Goal: Task Accomplishment & Management: Complete application form

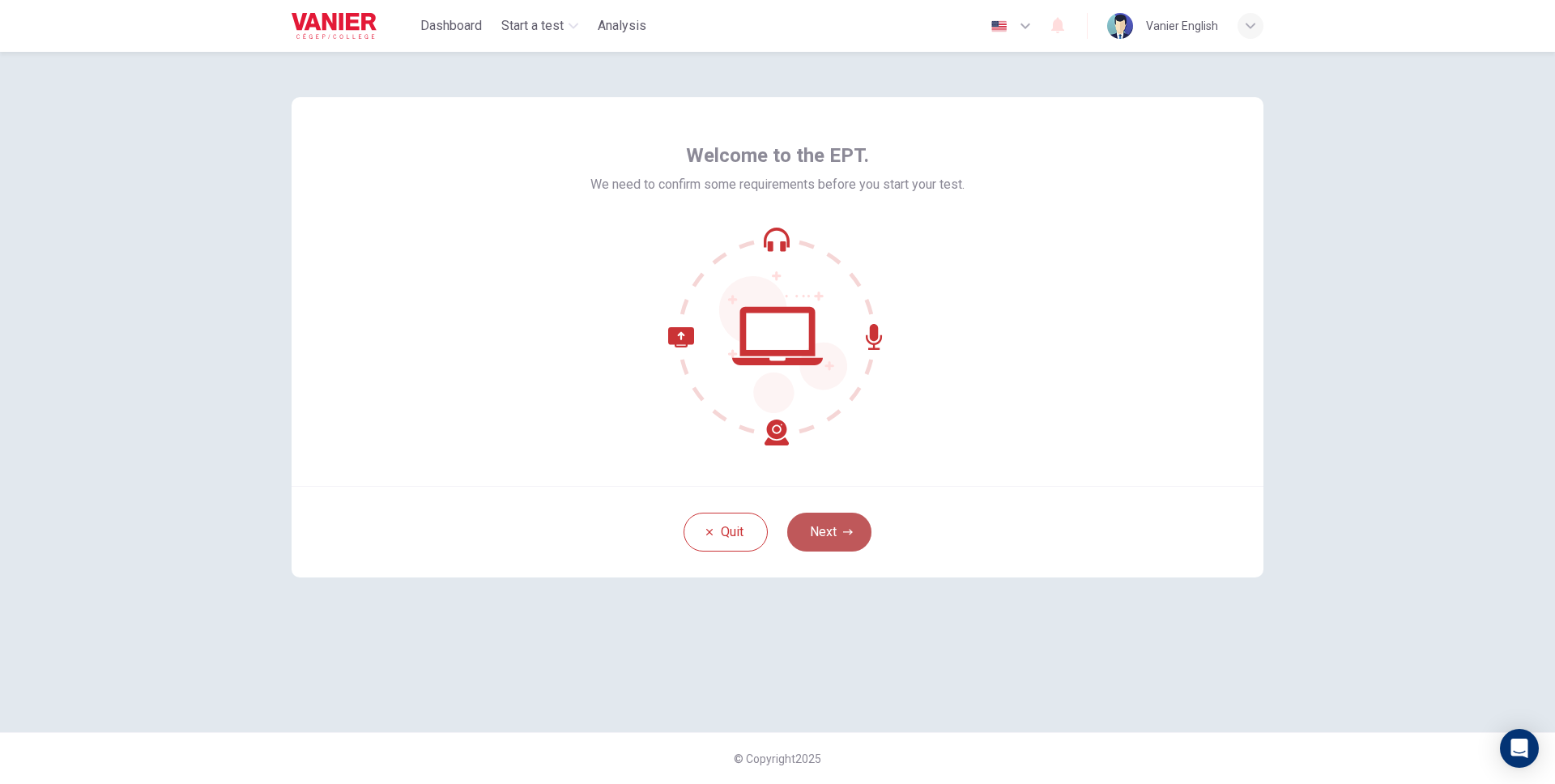
click at [854, 535] on button "Next" at bounding box center [829, 532] width 84 height 39
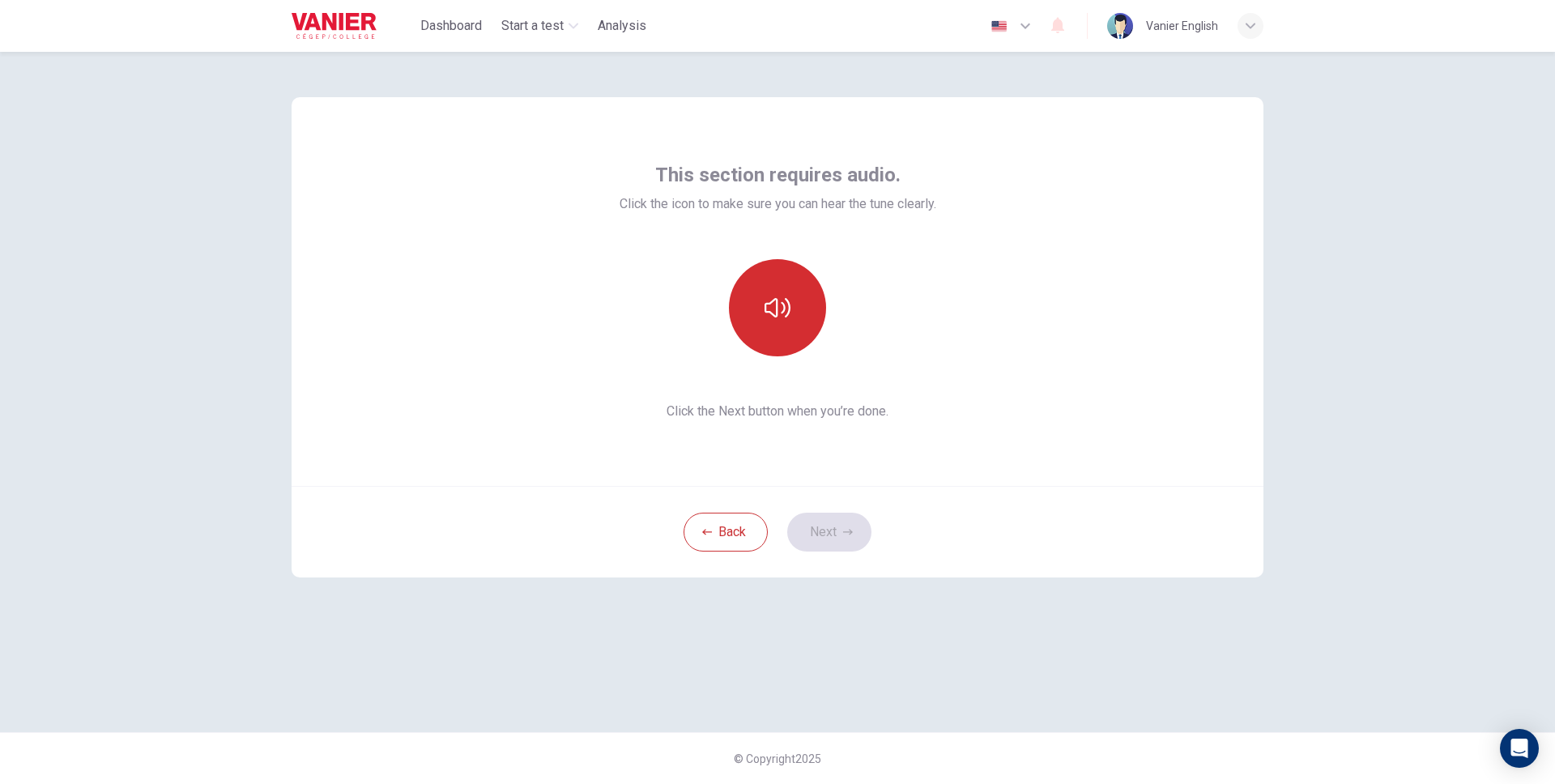
click at [793, 316] on button "button" at bounding box center [778, 308] width 97 height 97
click at [859, 529] on button "Next" at bounding box center [829, 532] width 84 height 39
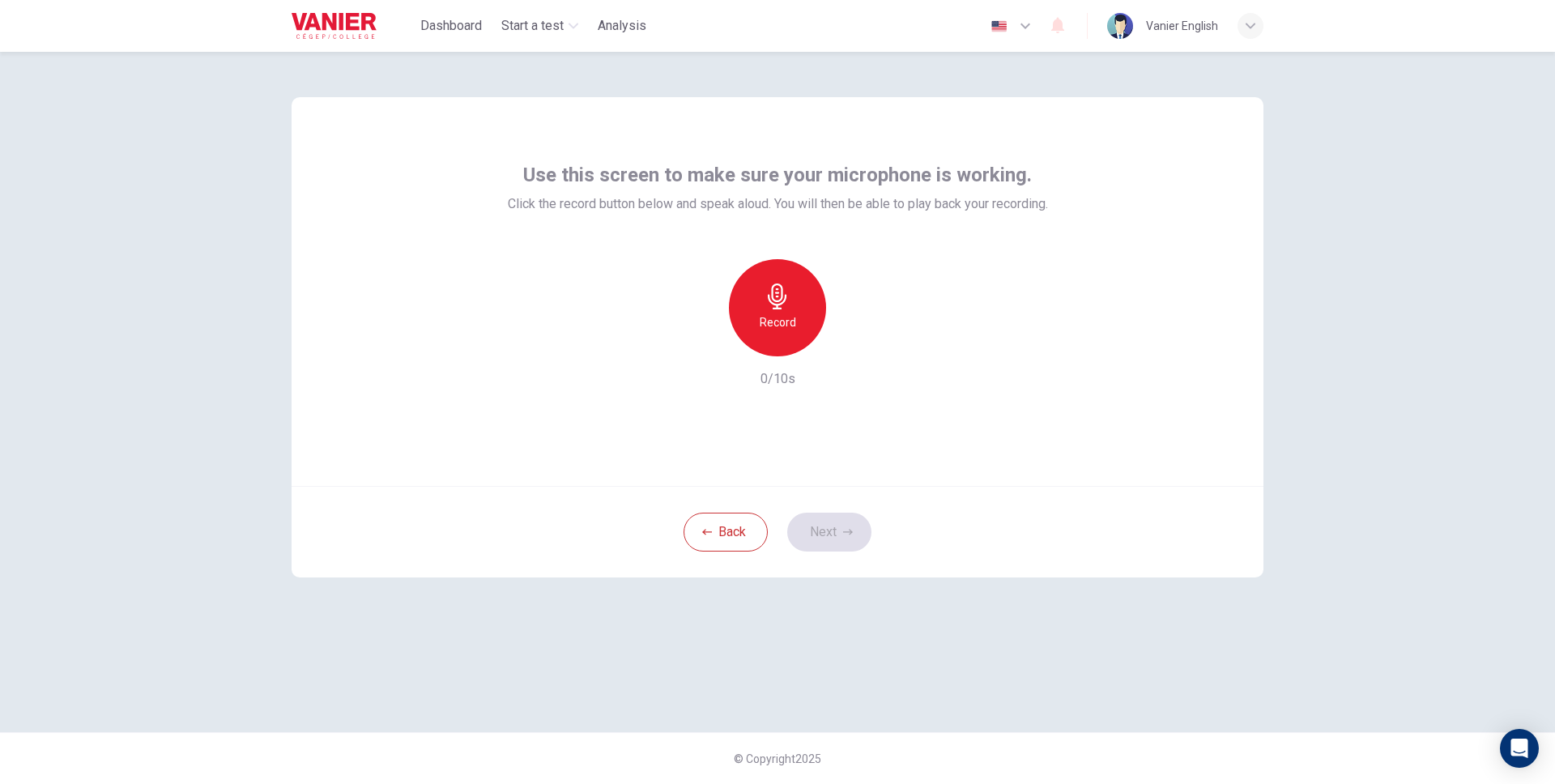
click at [781, 293] on icon "button" at bounding box center [777, 296] width 18 height 26
click at [841, 534] on button "Next" at bounding box center [829, 532] width 84 height 39
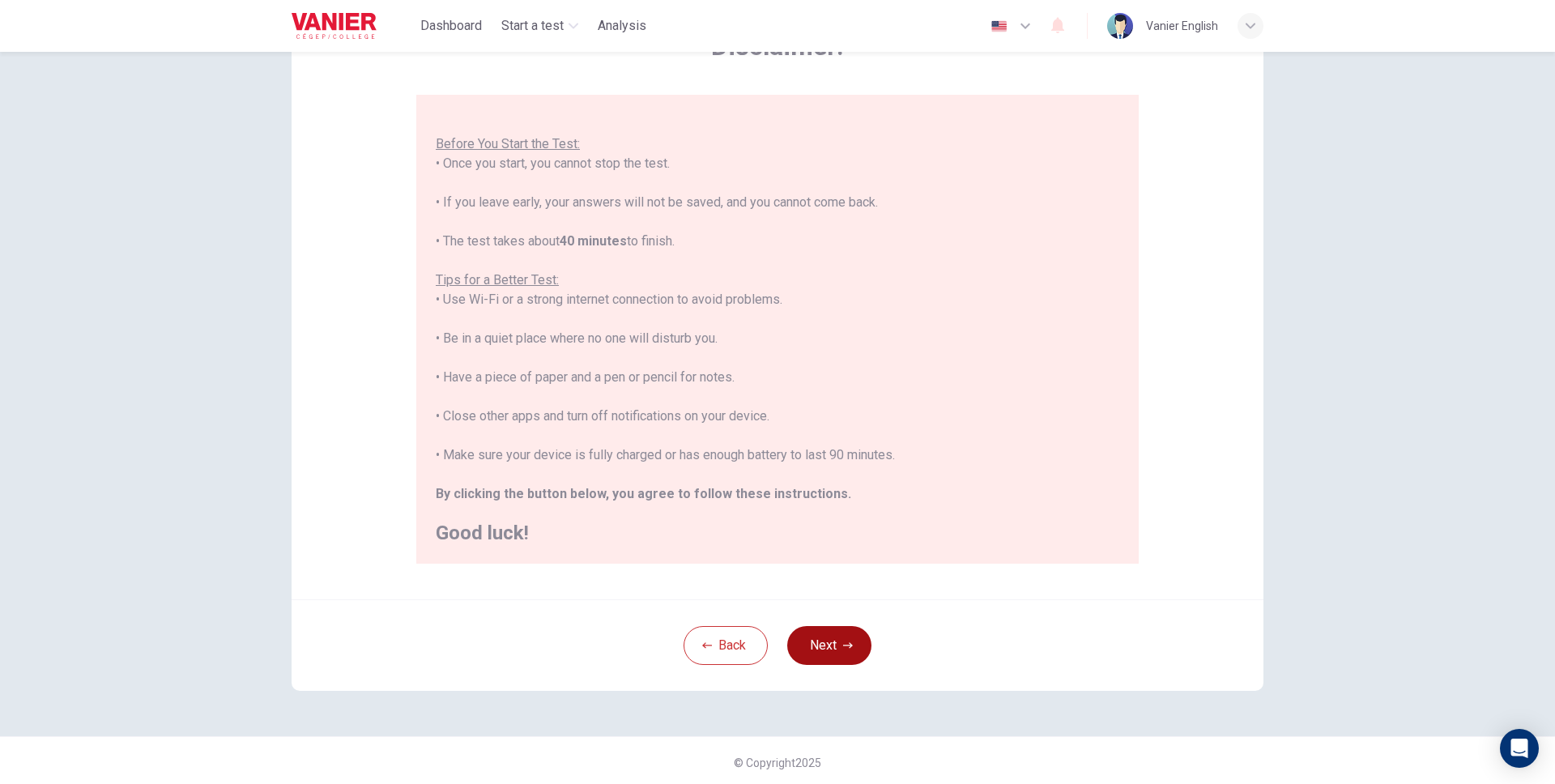
scroll to position [116, 0]
click at [817, 638] on button "Next" at bounding box center [829, 641] width 84 height 39
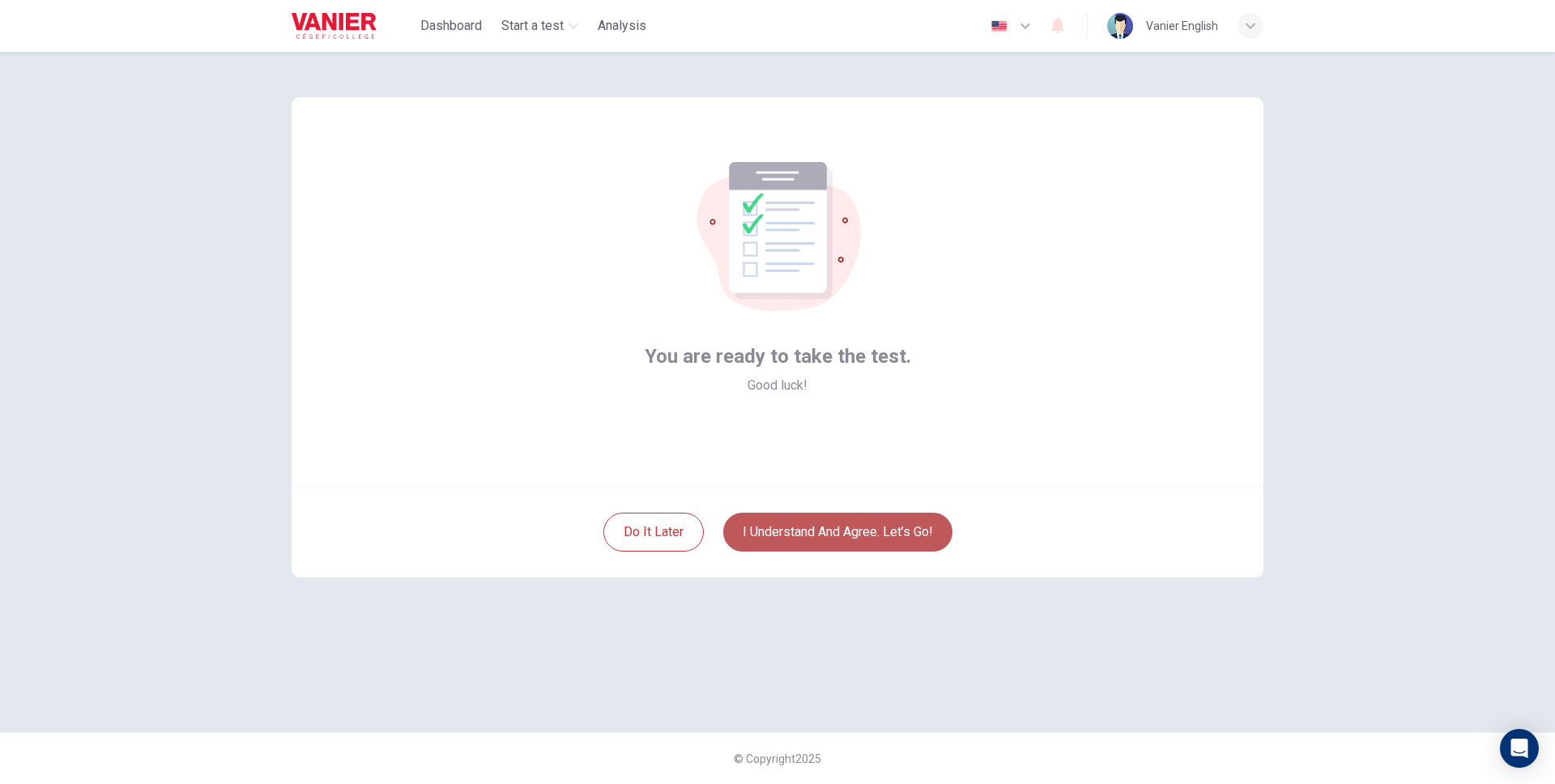
click at [894, 540] on button "I understand and agree. Let’s go!" at bounding box center [838, 532] width 230 height 39
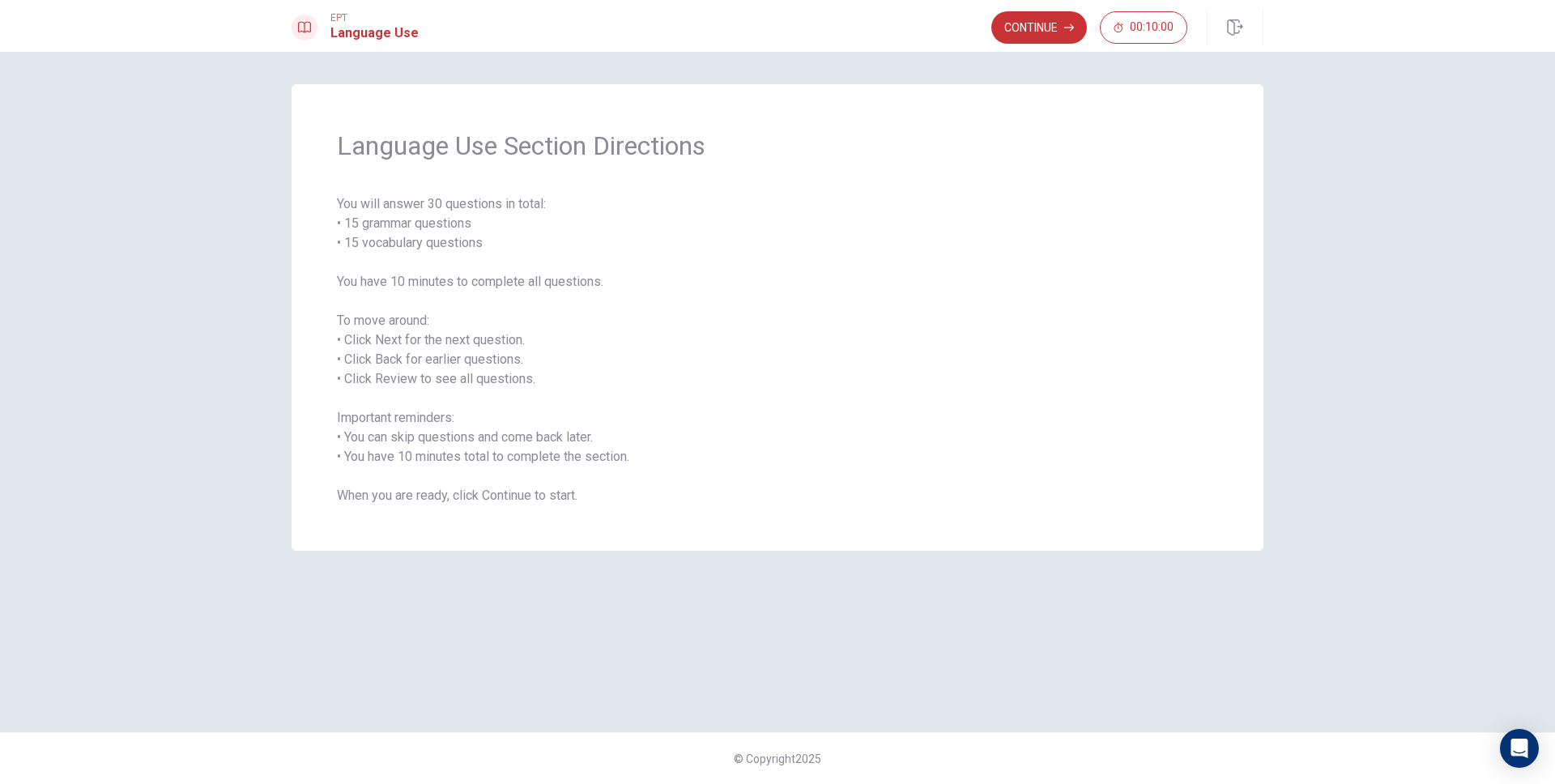
click at [871, 204] on span "You will answer 30 questions in total: • 15 grammar questions • 15 vocabulary q…" at bounding box center [777, 350] width 881 height 311
click at [1058, 26] on button "Continue" at bounding box center [1039, 27] width 96 height 32
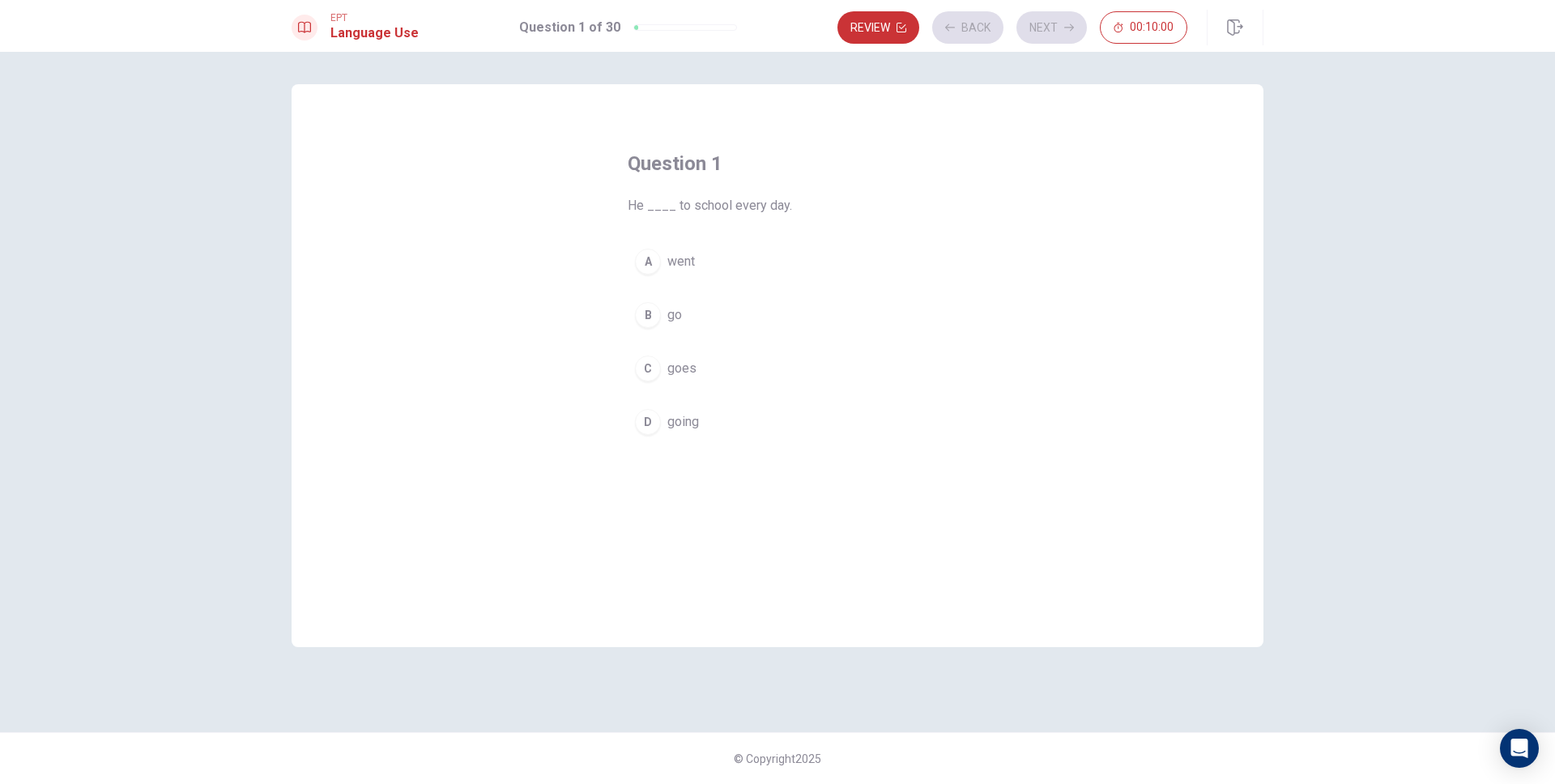
click at [762, 309] on button "B go" at bounding box center [778, 315] width 300 height 41
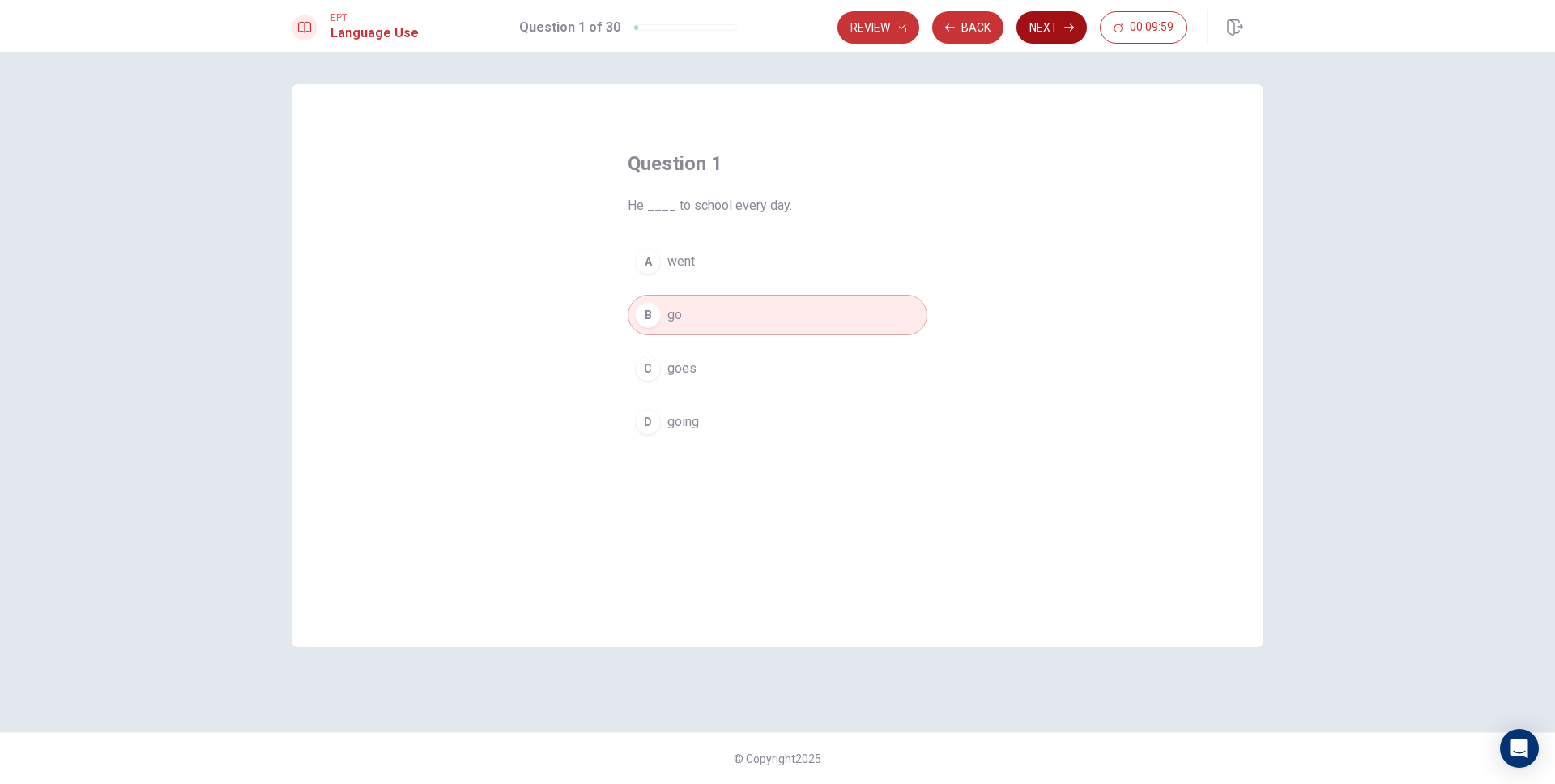
click at [1064, 28] on icon "button" at bounding box center [1069, 27] width 10 height 10
click at [732, 258] on button "A does" at bounding box center [778, 262] width 300 height 41
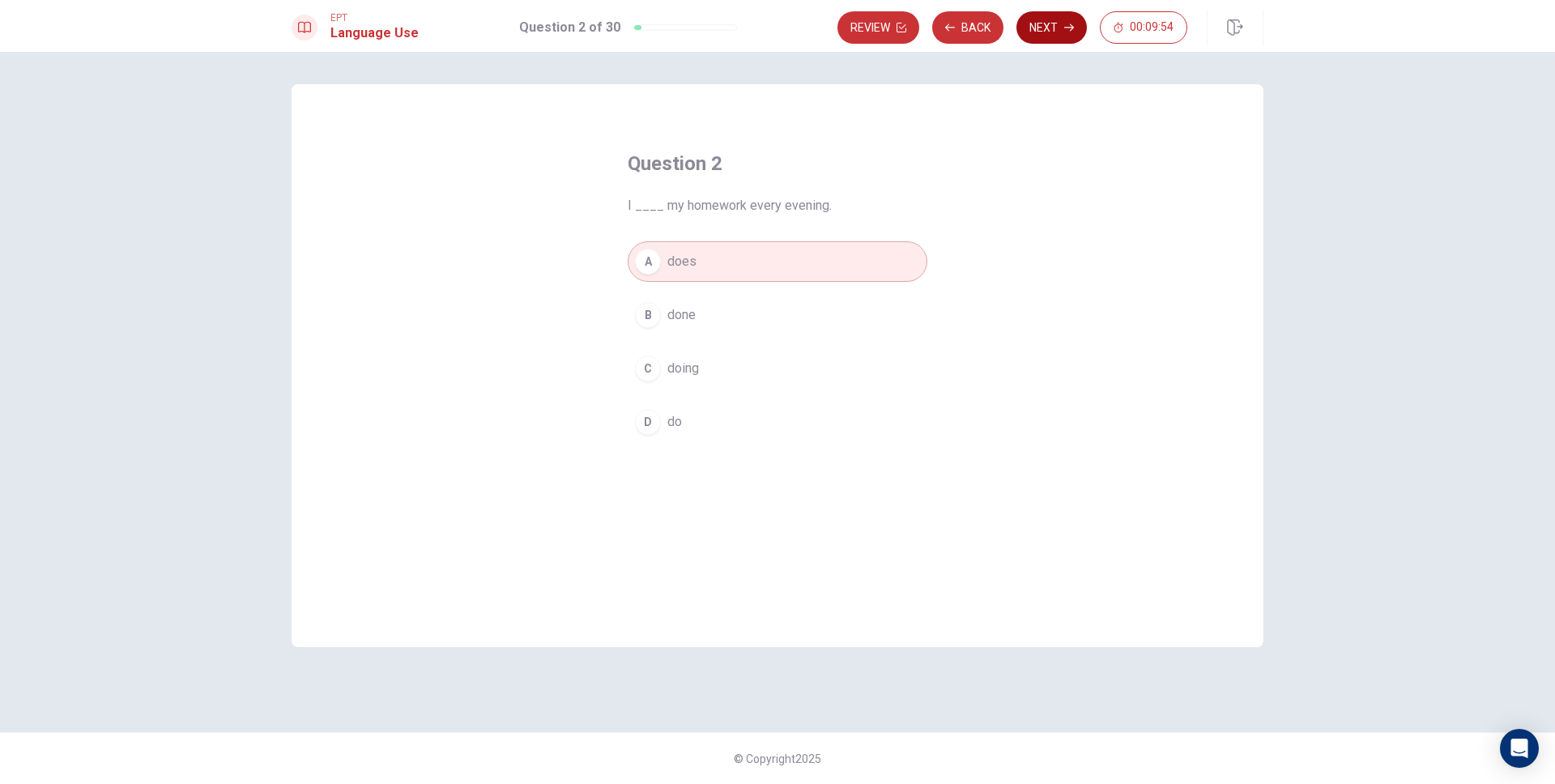
click at [1068, 30] on icon "button" at bounding box center [1069, 27] width 10 height 10
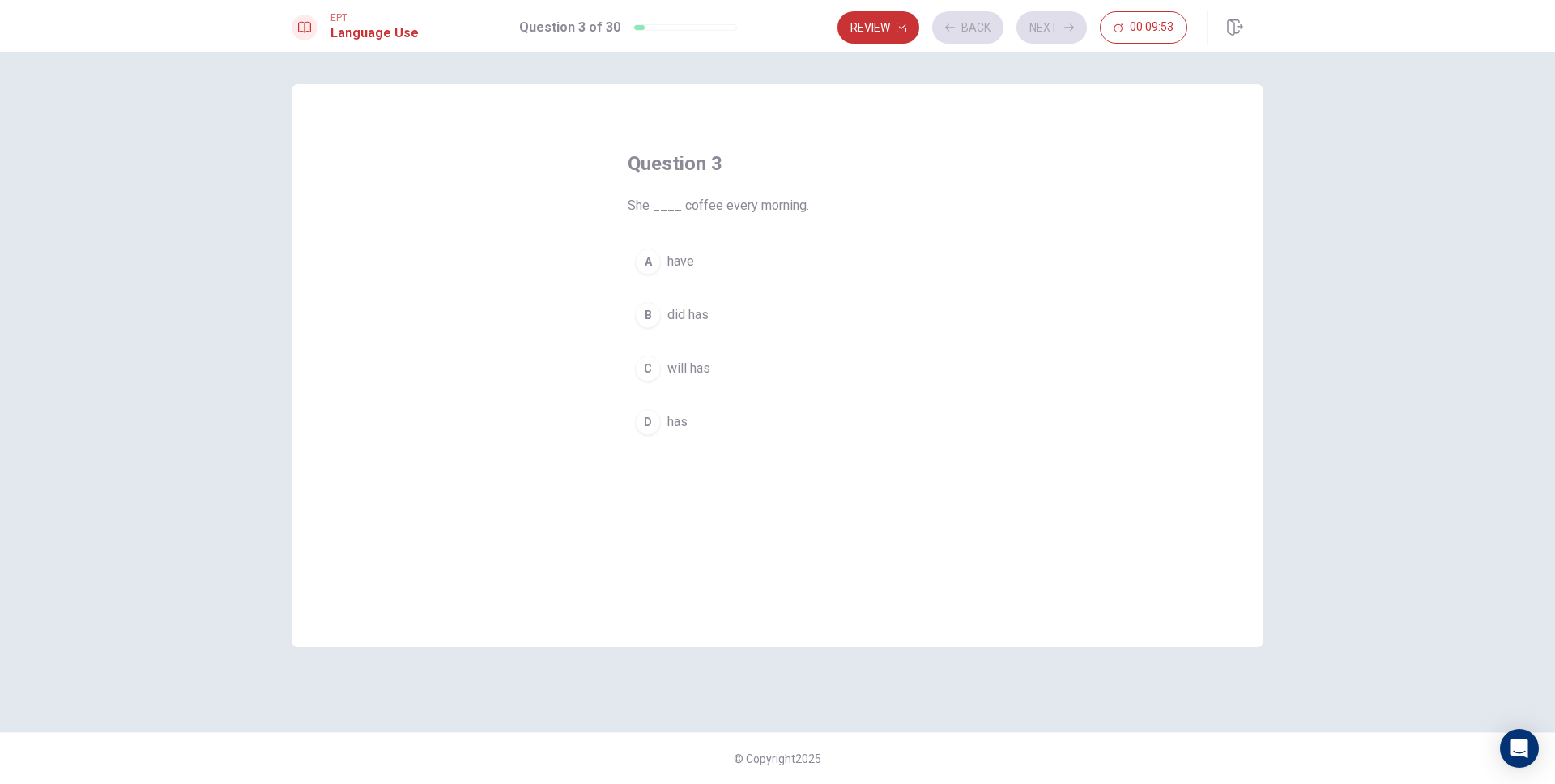
click at [735, 342] on div "A have B did has C will has D has" at bounding box center [778, 342] width 300 height 201
click at [737, 322] on button "B did has" at bounding box center [778, 315] width 300 height 41
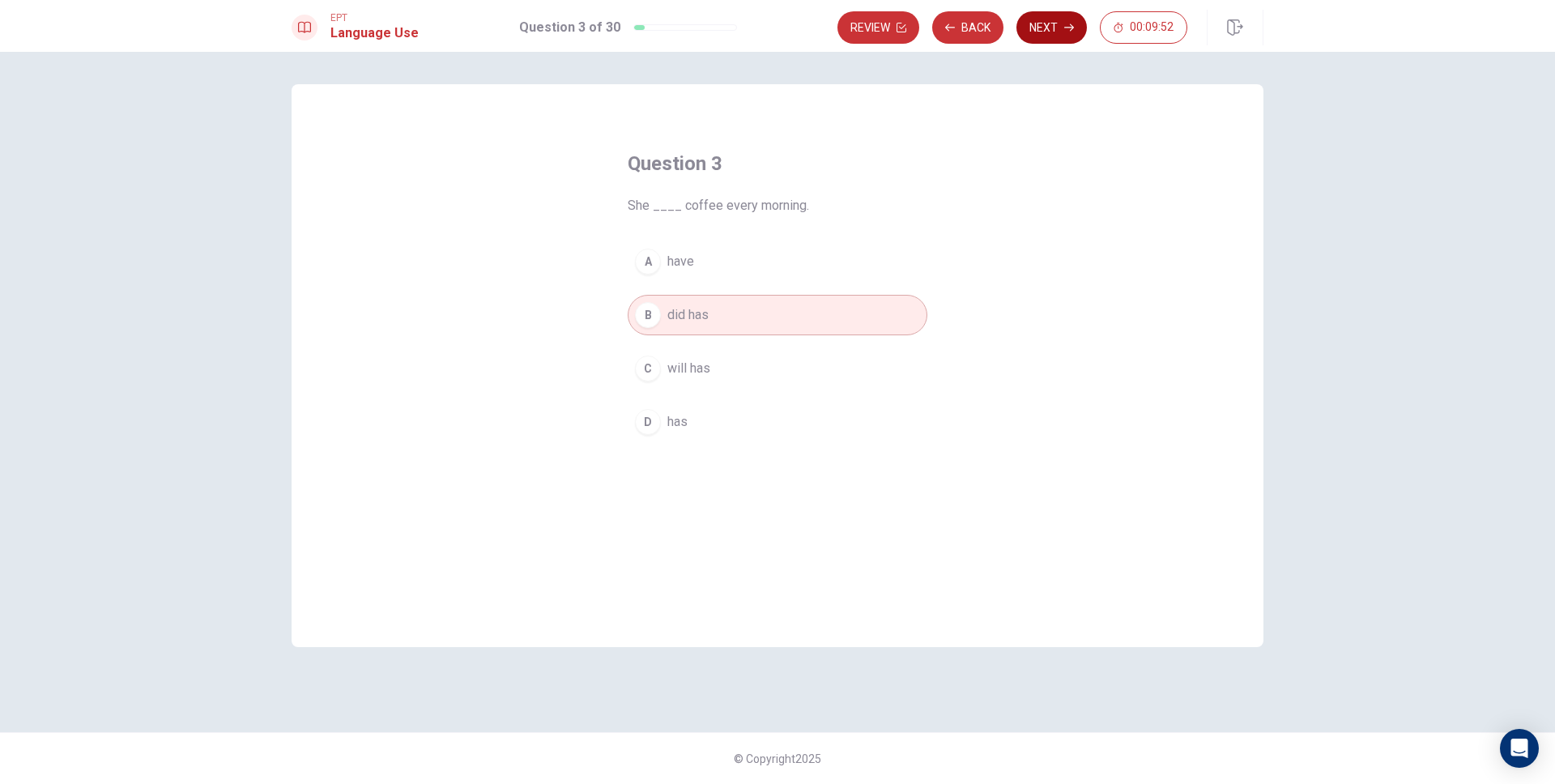
click at [1048, 23] on button "Next" at bounding box center [1051, 27] width 70 height 32
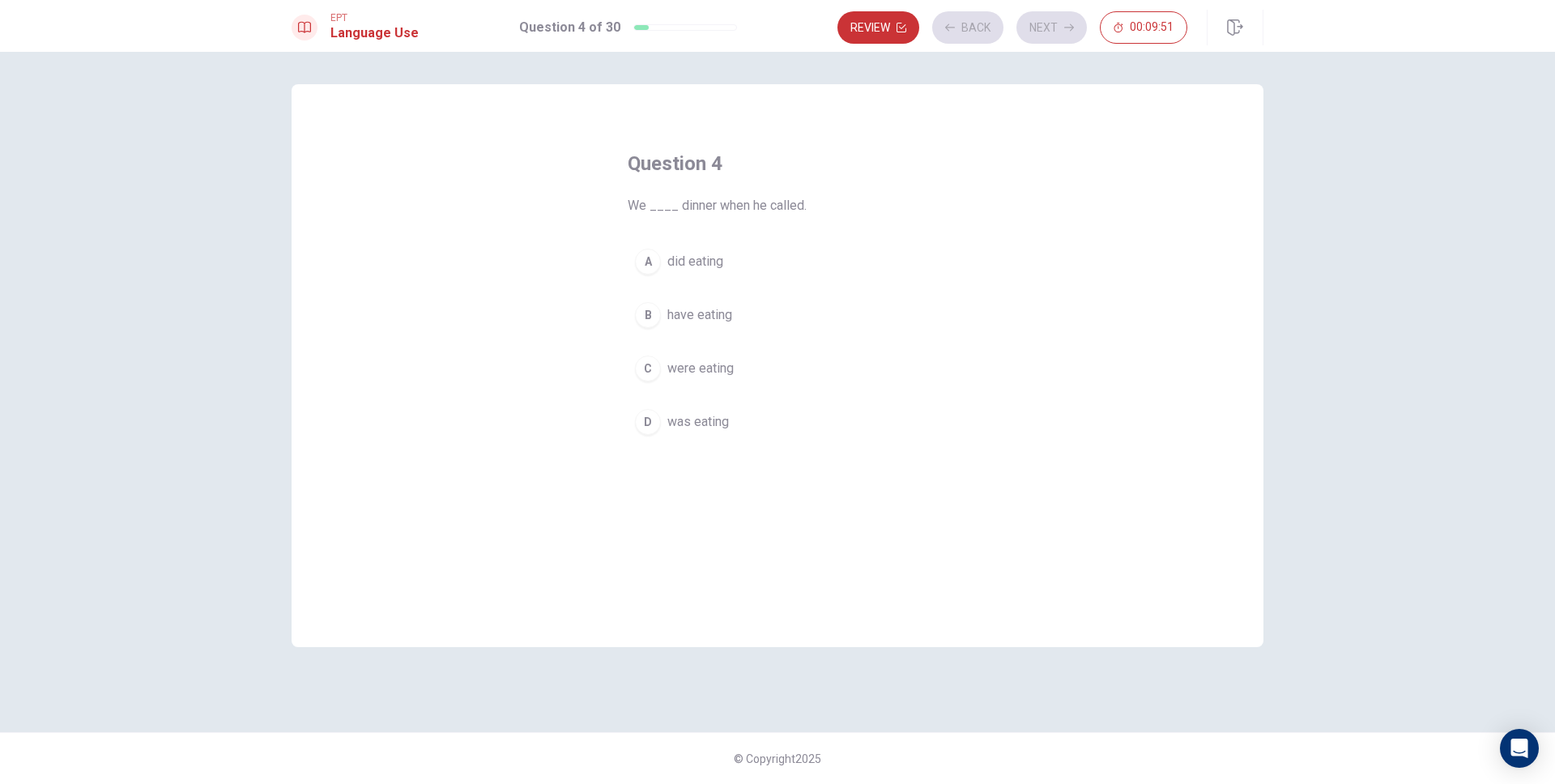
click at [687, 314] on span "have eating" at bounding box center [700, 315] width 65 height 19
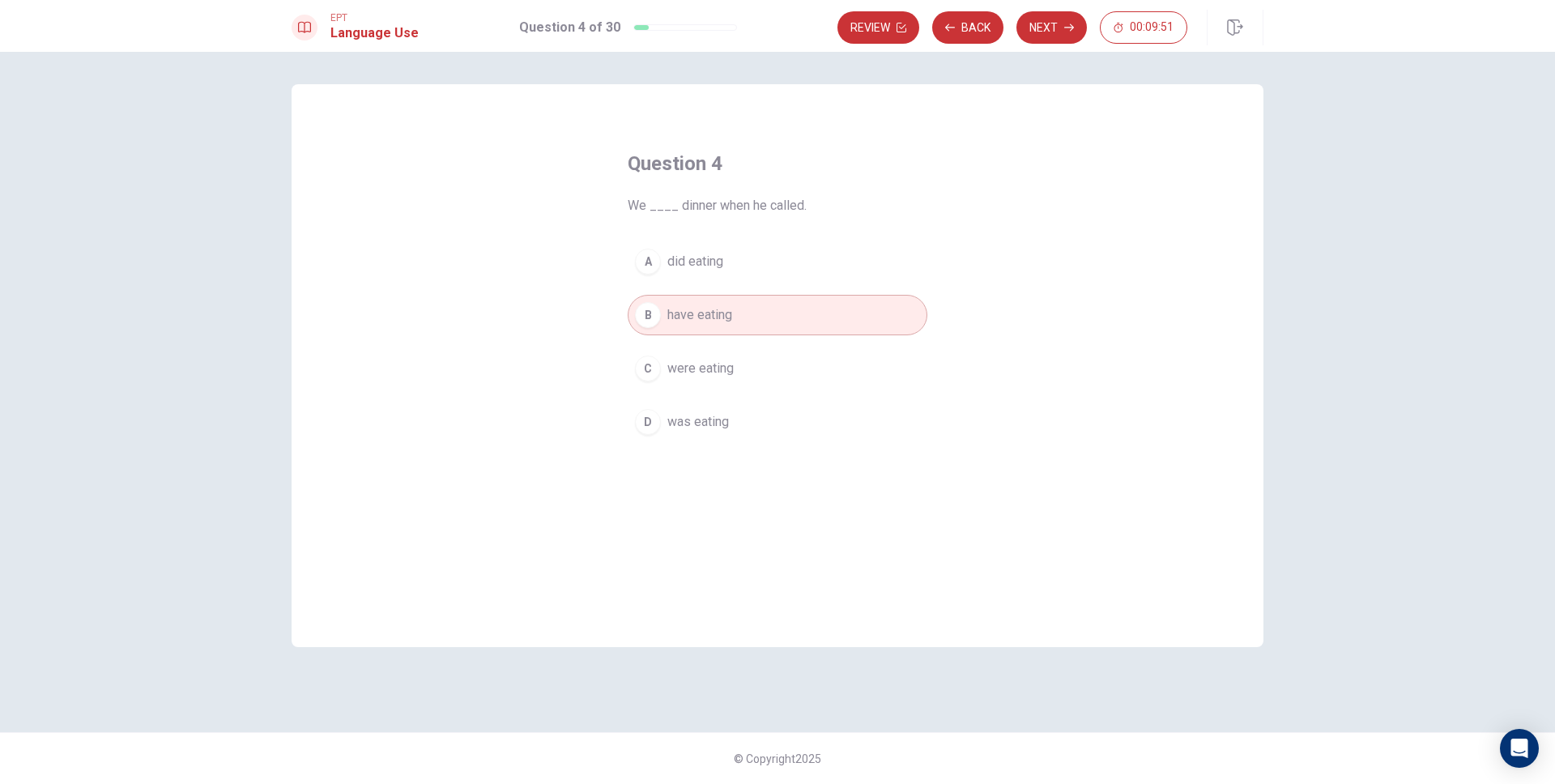
click at [800, 242] on button "A did eating" at bounding box center [778, 262] width 300 height 41
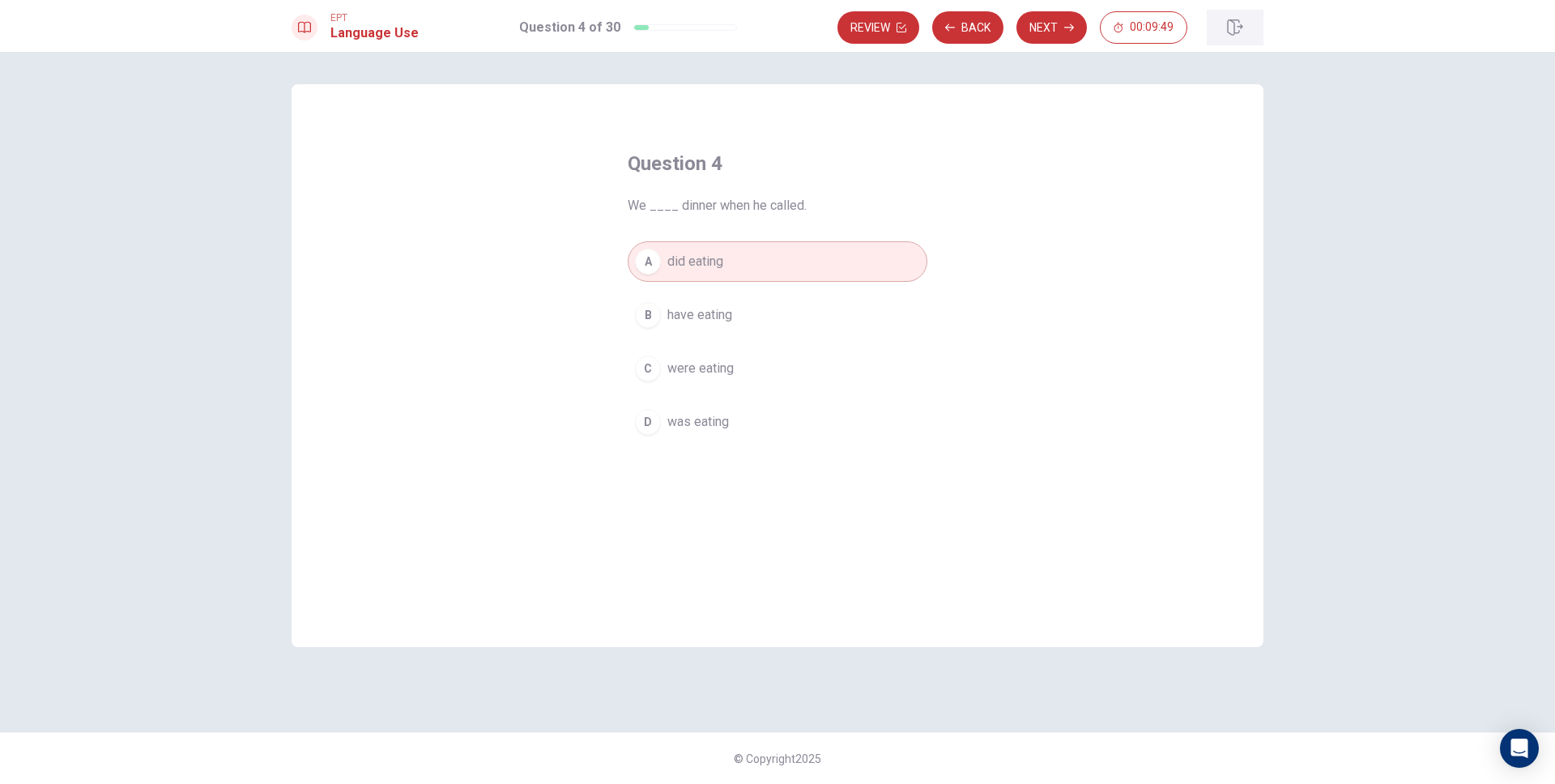
click at [1238, 32] on icon "button" at bounding box center [1235, 27] width 16 height 17
